Goal: Information Seeking & Learning: Learn about a topic

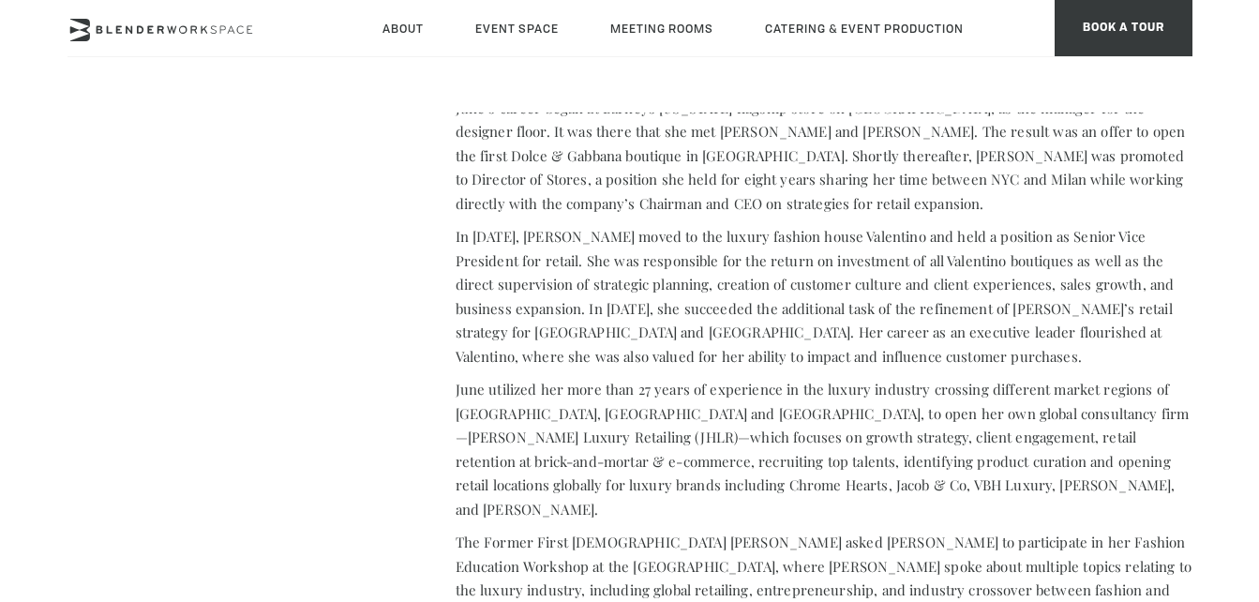
scroll to position [1786, 0]
click at [440, 337] on section "The Future Of Retail There was a time when starting a consumer products busines…" at bounding box center [809, 327] width 765 height 2647
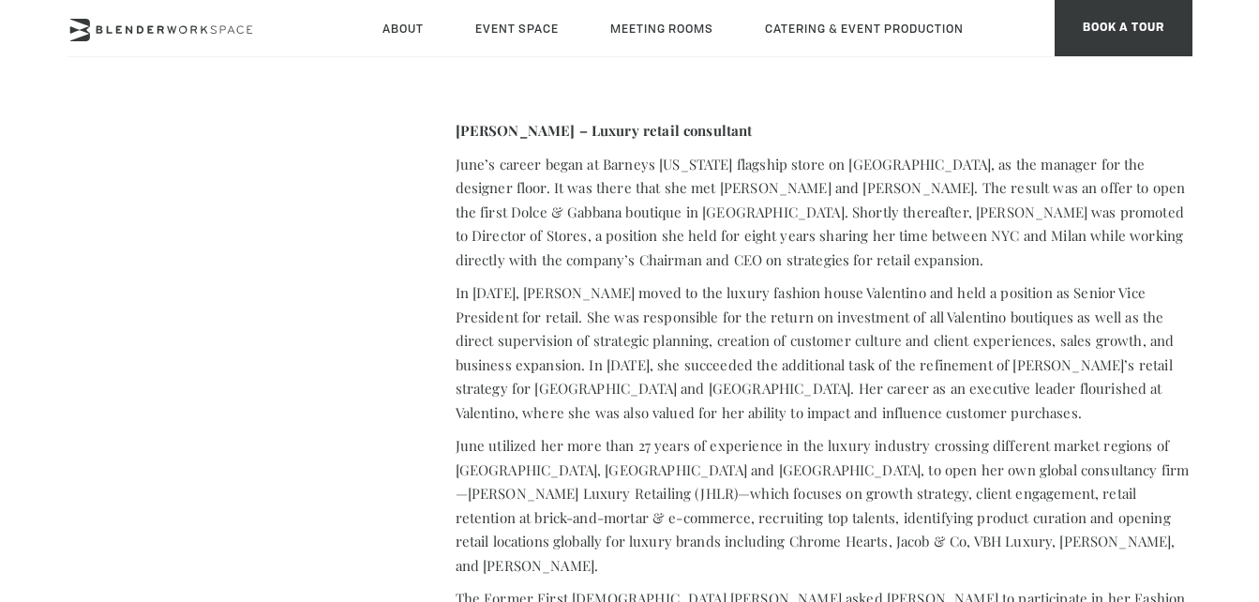
scroll to position [1658, 0]
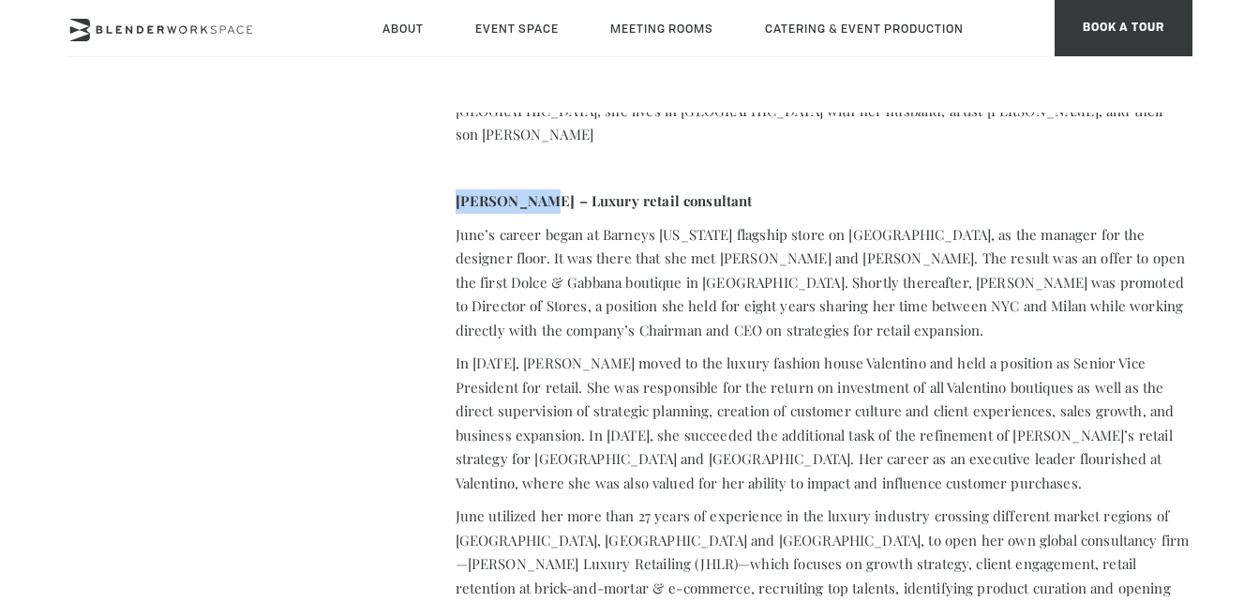
drag, startPoint x: 536, startPoint y: 160, endPoint x: 428, endPoint y: 161, distance: 107.8
click at [428, 161] on section "The Future Of Retail There was a time when starting a consumer products busines…" at bounding box center [809, 454] width 765 height 2647
copy strong "[PERSON_NAME]"
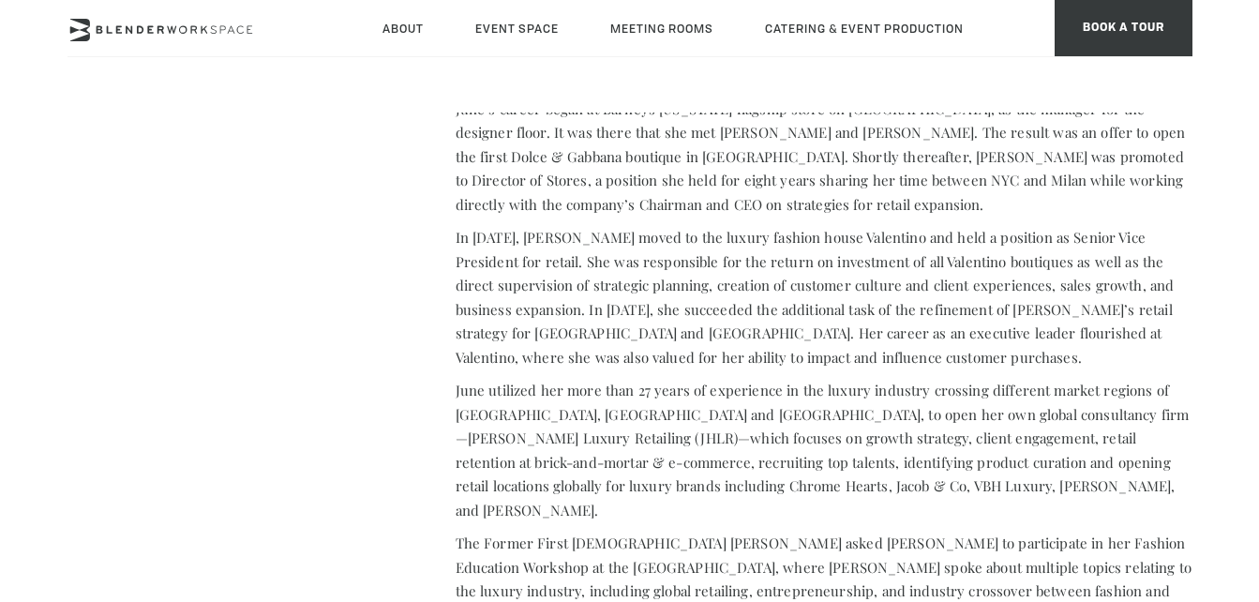
scroll to position [1863, 0]
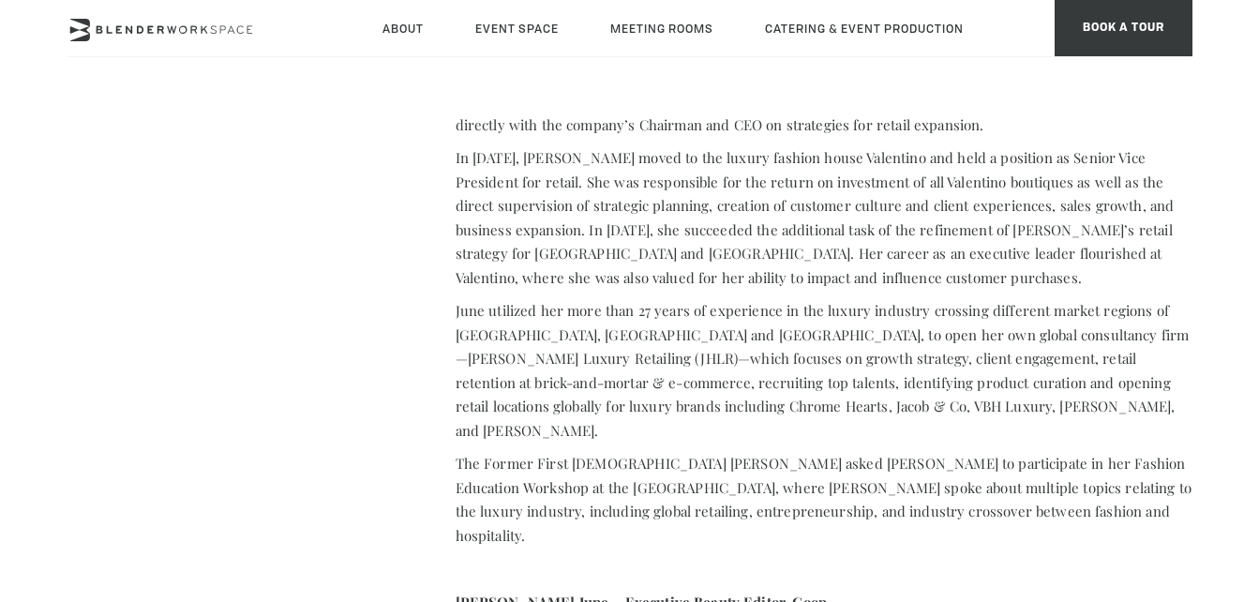
click at [698, 210] on p "In [DATE], [PERSON_NAME] moved to the luxury fashion house Valentino and held a…" at bounding box center [824, 217] width 737 height 143
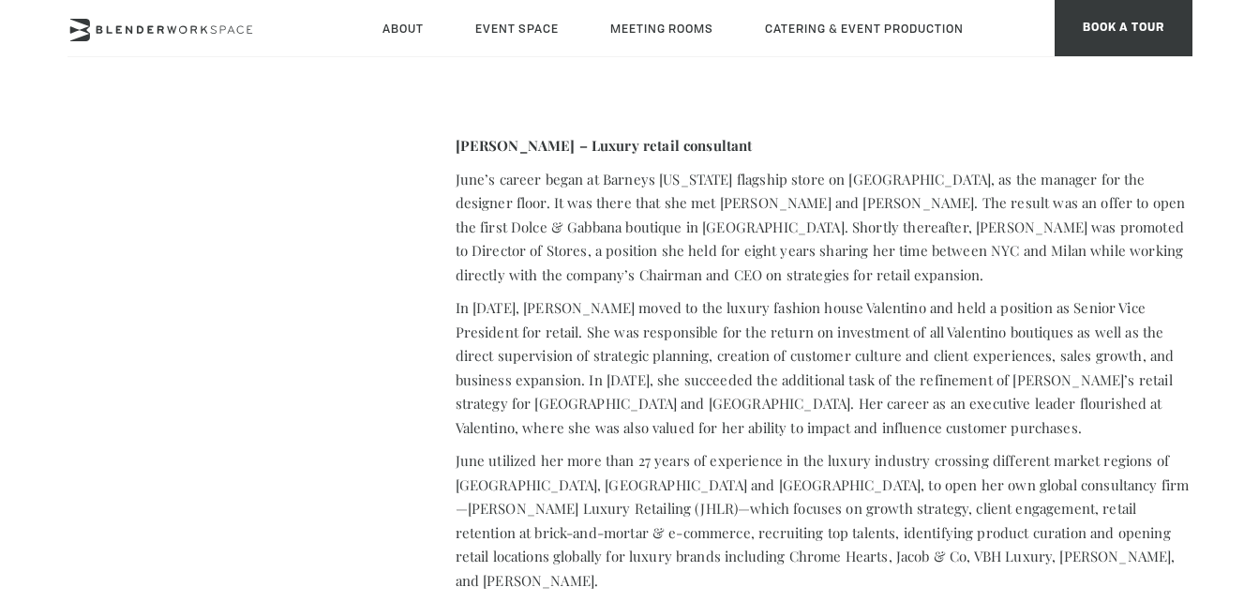
scroll to position [1905, 0]
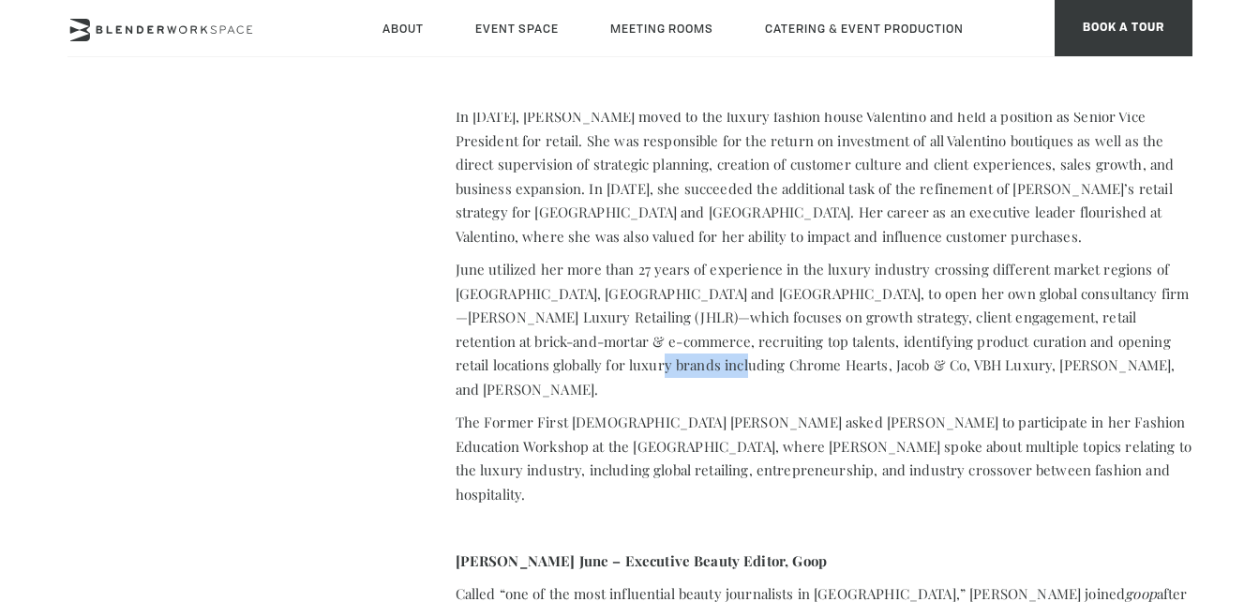
drag, startPoint x: 570, startPoint y: 314, endPoint x: 666, endPoint y: 313, distance: 96.6
click at [666, 313] on p "June utilized her more than 27 years of experience in the luxury industry cross…" at bounding box center [824, 329] width 737 height 143
copy p "Chrome Hearts"
click at [666, 313] on p "June utilized her more than 27 years of experience in the luxury industry cross…" at bounding box center [824, 329] width 737 height 143
drag, startPoint x: 674, startPoint y: 320, endPoint x: 744, endPoint y: 316, distance: 70.4
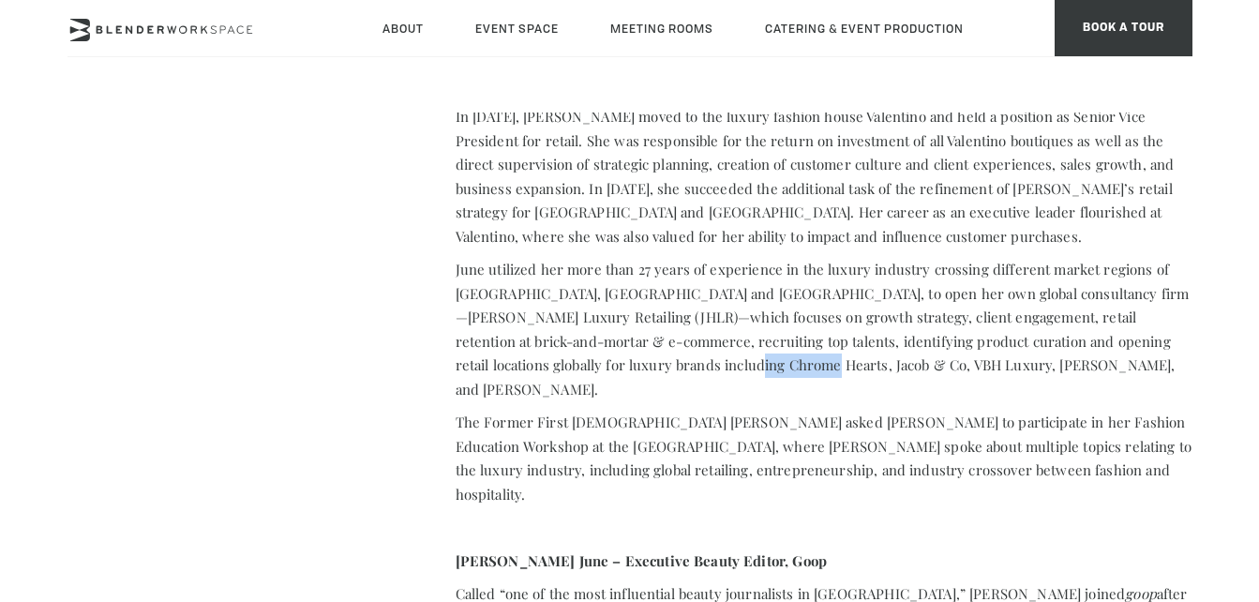
click at [744, 316] on p "June utilized her more than 27 years of experience in the luxury industry cross…" at bounding box center [824, 329] width 737 height 143
copy p "Jacob & Co"
drag, startPoint x: 754, startPoint y: 314, endPoint x: 830, endPoint y: 311, distance: 76.9
click at [830, 311] on p "June utilized her more than 27 years of experience in the luxury industry cross…" at bounding box center [824, 329] width 737 height 143
copy p "VBH Luxury"
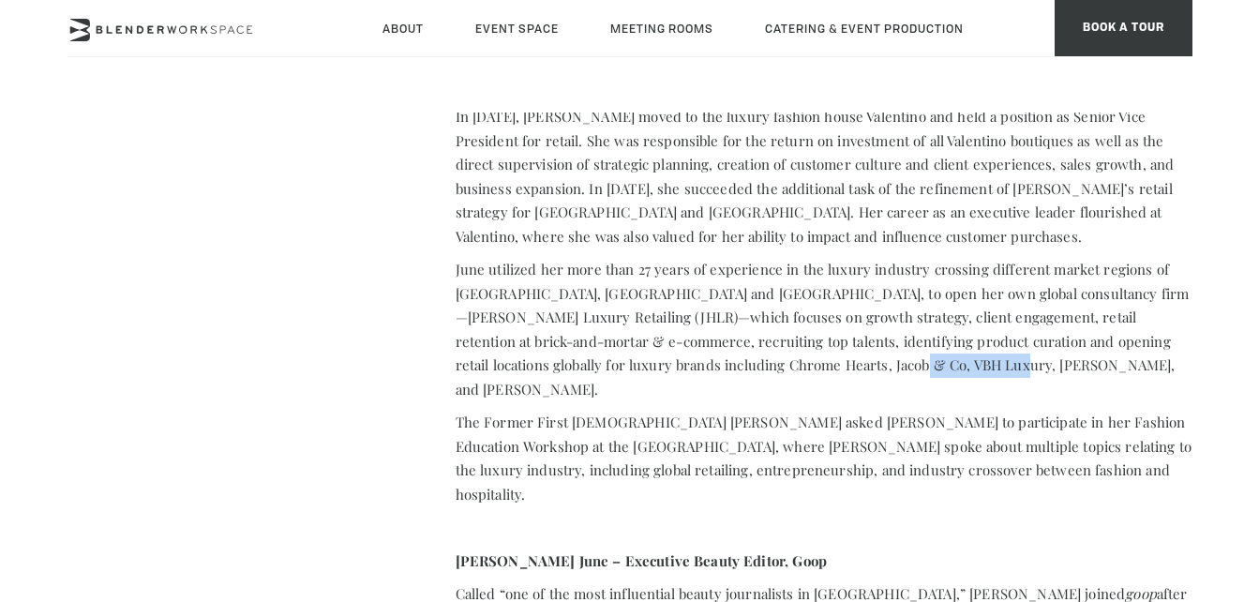
drag, startPoint x: 838, startPoint y: 311, endPoint x: 930, endPoint y: 312, distance: 91.9
click at [930, 312] on p "June utilized her more than 27 years of experience in the luxury industry cross…" at bounding box center [824, 329] width 737 height 143
copy p "[PERSON_NAME]"
drag, startPoint x: 965, startPoint y: 315, endPoint x: 1020, endPoint y: 315, distance: 55.3
click at [1020, 315] on p "June utilized her more than 27 years of experience in the luxury industry cross…" at bounding box center [824, 329] width 737 height 143
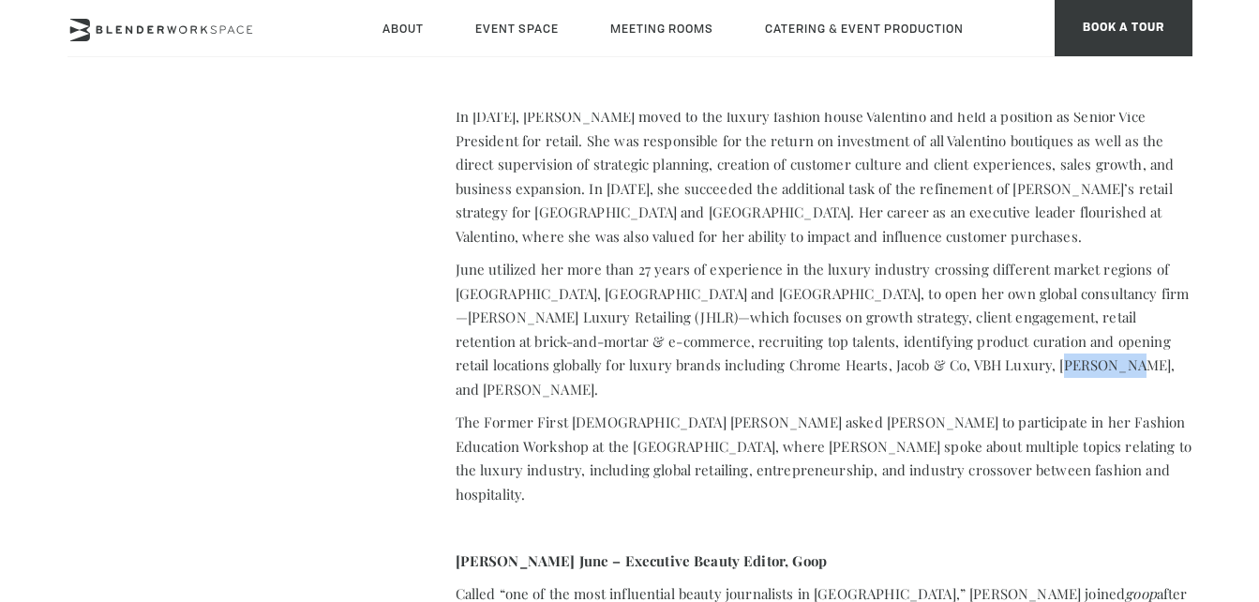
copy p "[PERSON_NAME]"
click at [967, 302] on p "June utilized her more than 27 years of experience in the luxury industry cross…" at bounding box center [824, 329] width 737 height 143
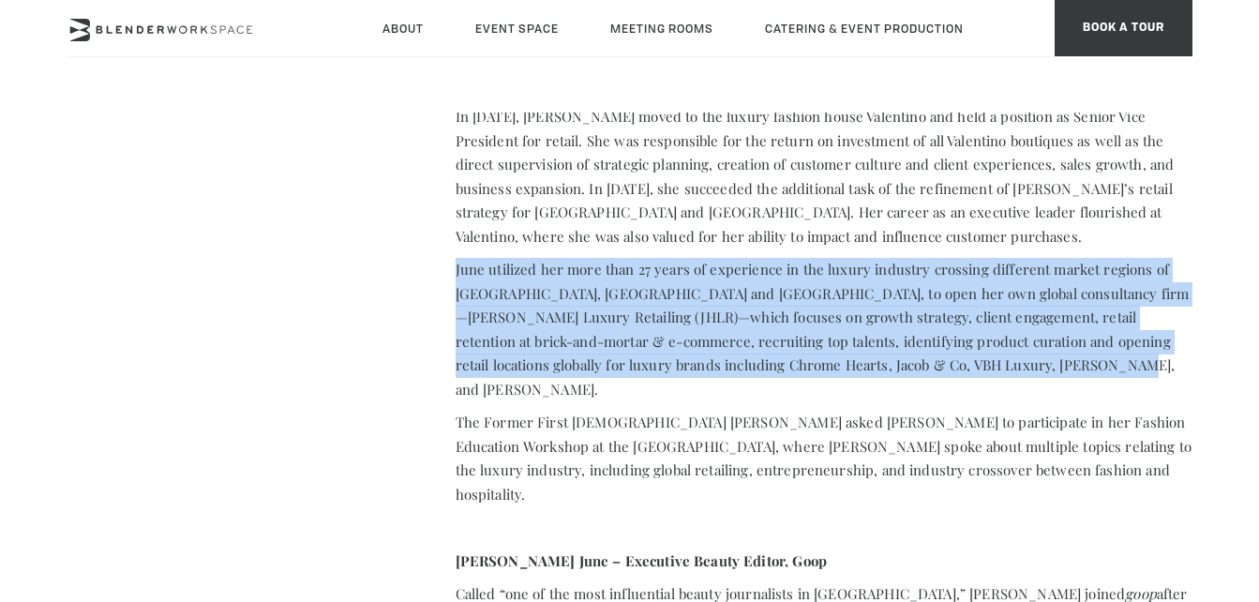
drag, startPoint x: 1046, startPoint y: 311, endPoint x: 448, endPoint y: 229, distance: 603.7
click at [448, 229] on section "The Future Of Retail There was a time when starting a consumer products busines…" at bounding box center [809, 208] width 765 height 2647
copy p "June utilized her more than 27 years of experience in the luxury industry cross…"
click at [448, 229] on section "The Future Of Retail There was a time when starting a consumer products busines…" at bounding box center [809, 208] width 765 height 2647
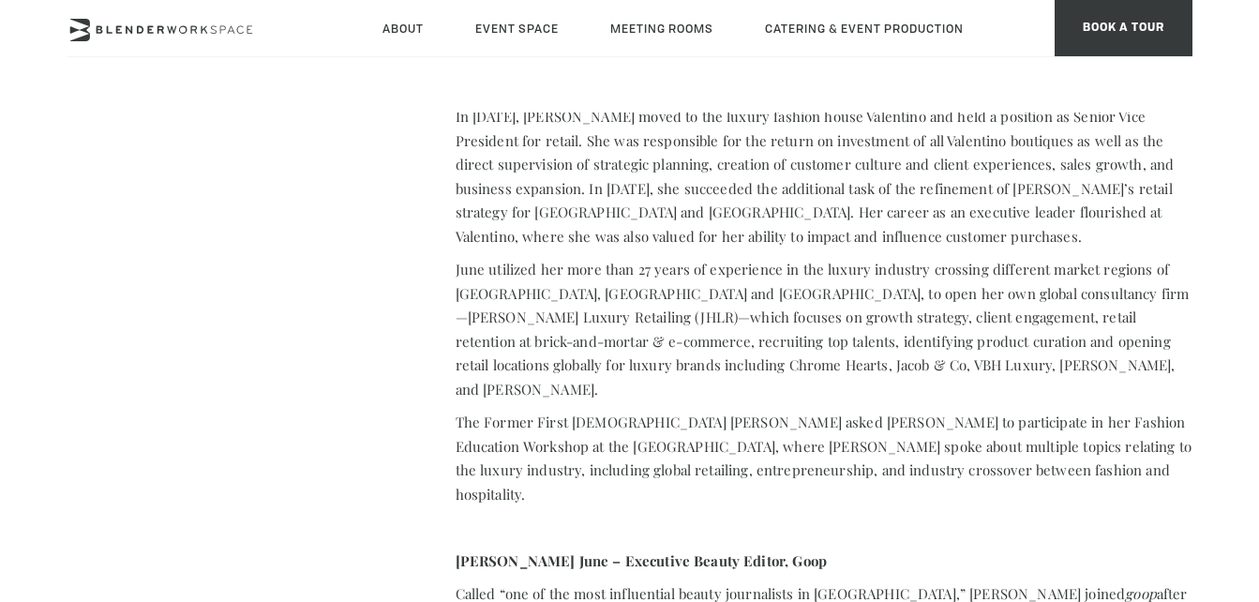
click at [688, 203] on section "The Future Of Retail There was a time when starting a consumer products busines…" at bounding box center [809, 208] width 765 height 2647
